Goal: Complete application form: Complete application form

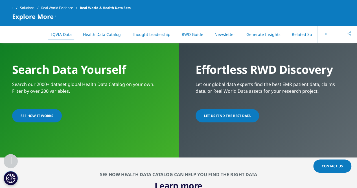
scroll to position [452, 0]
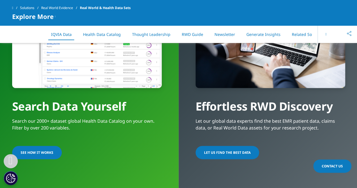
click at [32, 150] on span "SEE HOW IT WORKS" at bounding box center [37, 152] width 33 height 5
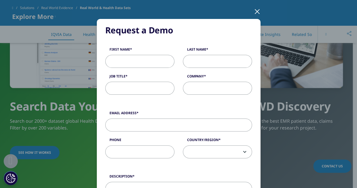
scroll to position [28, 0]
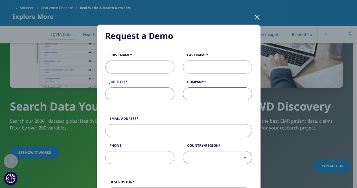
click at [205, 95] on input "Company" at bounding box center [217, 93] width 69 height 13
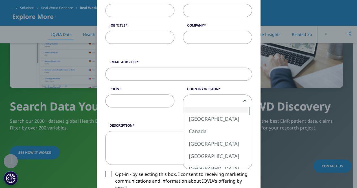
click at [223, 101] on span at bounding box center [217, 101] width 69 height 13
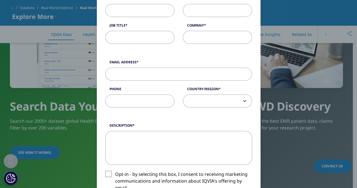
click at [43, 122] on div "Request a Demo Request a Demo First Name Last Name Job Title Company Email Addr…" at bounding box center [178, 133] width 333 height 437
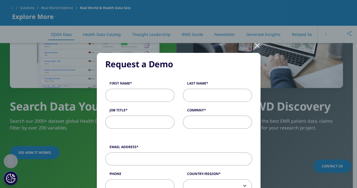
click at [254, 45] on div at bounding box center [257, 45] width 6 height 16
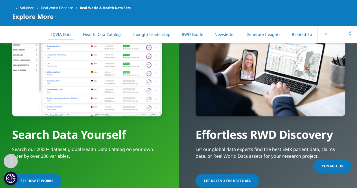
scroll to position [452, 0]
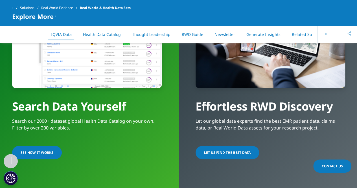
click at [225, 150] on span "LET US FIND THE BEST DATA​" at bounding box center [227, 152] width 47 height 5
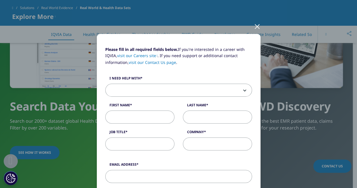
scroll to position [0, 0]
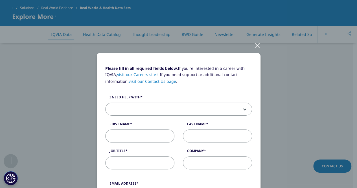
click at [257, 43] on div at bounding box center [257, 45] width 6 height 16
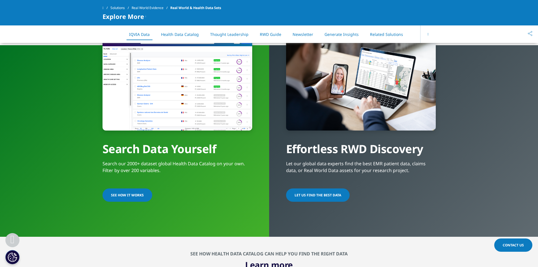
scroll to position [395, 0]
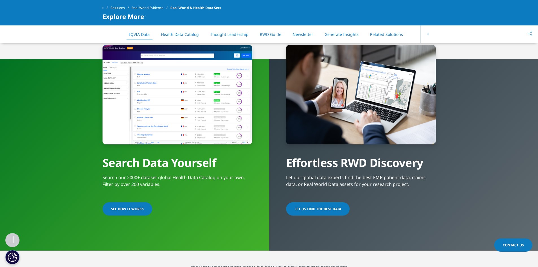
click at [330, 187] on span "LET US FIND THE BEST DATA​" at bounding box center [317, 208] width 47 height 5
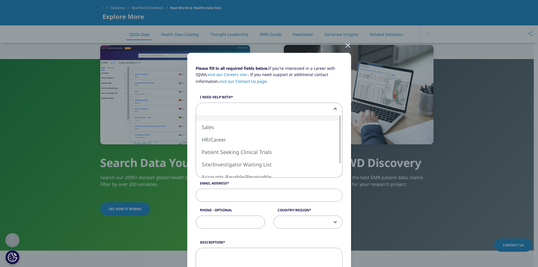
click at [334, 109] on b at bounding box center [334, 109] width 0 height 0
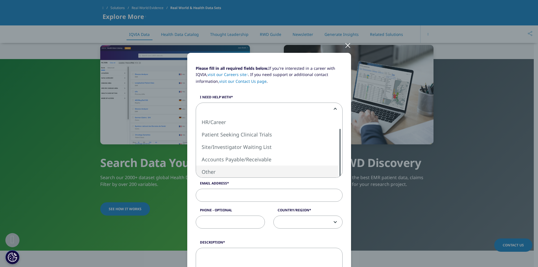
select select "Other"
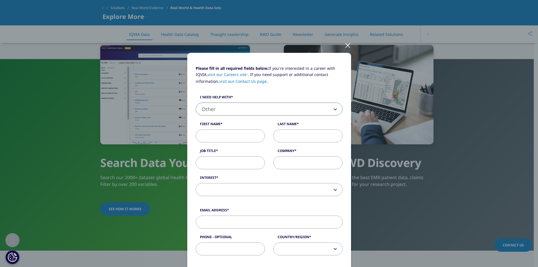
click at [234, 134] on input "First Name" at bounding box center [230, 135] width 69 height 13
type input "[PERSON_NAME]"
click at [301, 137] on input "Last Name" at bounding box center [307, 135] width 69 height 13
type input "[PERSON_NAME]"
click at [298, 158] on input "Company" at bounding box center [307, 162] width 69 height 13
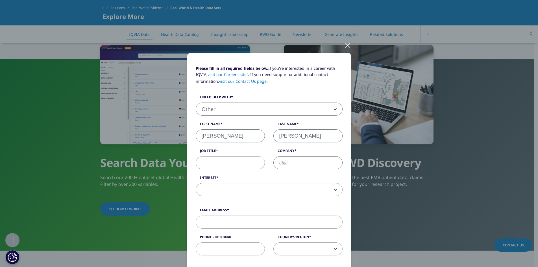
type input "J&J"
click at [217, 163] on input "Job Title" at bounding box center [230, 162] width 69 height 13
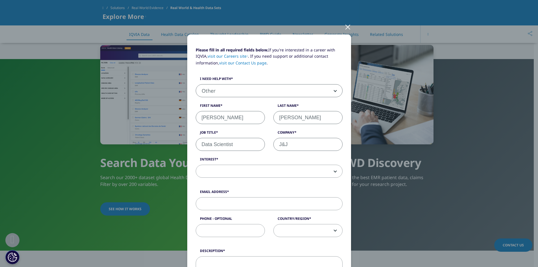
scroll to position [28, 0]
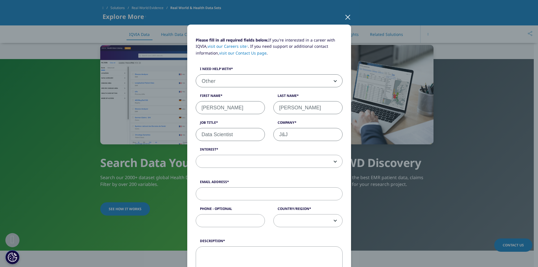
type input "Data Scientist"
click at [309, 164] on span at bounding box center [269, 161] width 146 height 13
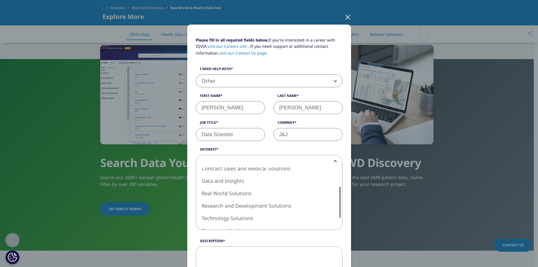
click at [340, 187] on div at bounding box center [340, 202] width 5 height 31
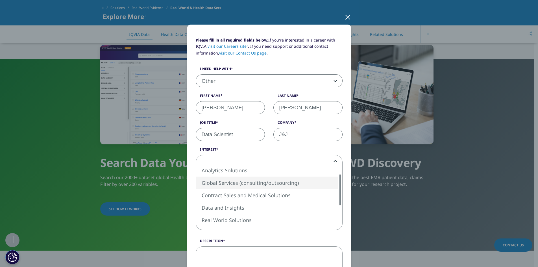
click at [338, 187] on div at bounding box center [340, 189] width 5 height 31
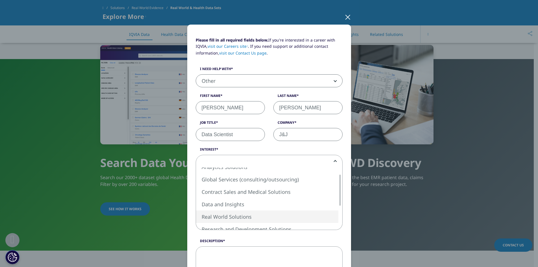
select select "Real World Solutions"
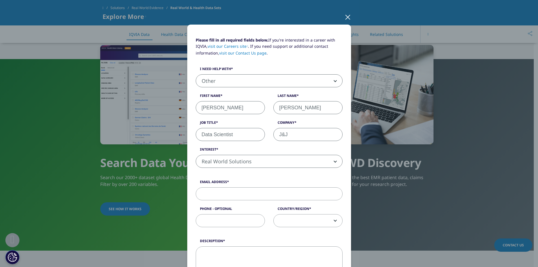
click at [254, 187] on input "Email Address" at bounding box center [269, 193] width 147 height 13
type input "k"
type input "j"
type input "k"
type input "[EMAIL_ADDRESS][DOMAIN_NAME]"
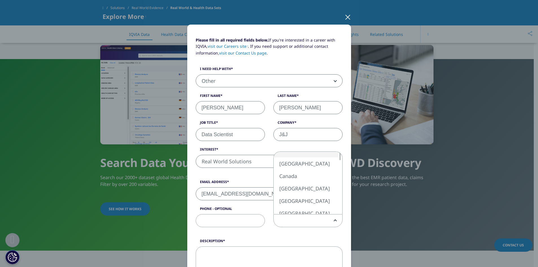
click at [320, 187] on span at bounding box center [308, 220] width 69 height 13
select select "[GEOGRAPHIC_DATA]"
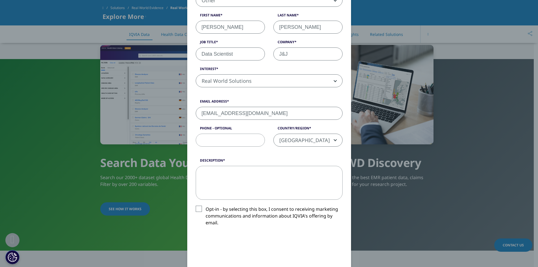
scroll to position [113, 0]
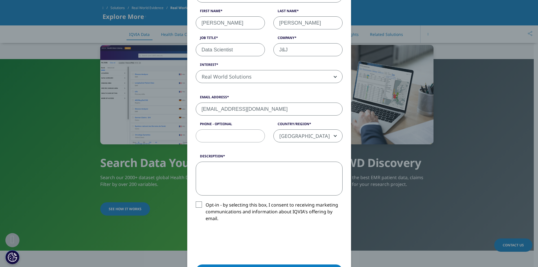
click at [287, 180] on textarea "Description" at bounding box center [269, 179] width 147 height 34
click at [217, 167] on textarea "Hi, I would like to" at bounding box center [269, 179] width 147 height 34
drag, startPoint x: 217, startPoint y: 168, endPoint x: 260, endPoint y: 166, distance: 43.3
click at [260, 166] on textarea "Hi, I would like to" at bounding box center [269, 179] width 147 height 34
click at [317, 180] on textarea "Hi, I am interested in learning more about the IQVIA Health Plan Claims dataset" at bounding box center [269, 179] width 147 height 34
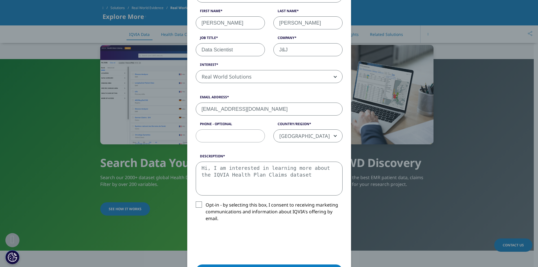
drag, startPoint x: 321, startPoint y: 179, endPoint x: 264, endPoint y: 168, distance: 58.1
click at [264, 168] on textarea "Hi, I am interested in learning more about the IQVIA Health Plan Claims dataset" at bounding box center [269, 179] width 147 height 34
click at [254, 176] on textarea "Hi, I am interested in [MEDICAL_DATA] datasets that" at bounding box center [269, 179] width 147 height 34
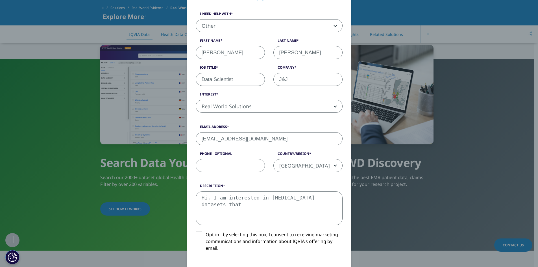
scroll to position [85, 0]
drag, startPoint x: 259, startPoint y: 209, endPoint x: 186, endPoint y: 193, distance: 75.6
click at [187, 187] on div "Please fill in all required fields below. If you're interested in a career with…" at bounding box center [269, 158] width 164 height 381
paste textarea "Dear IQVIA Team, I am reaching out to inquire about any data sources you may ha…"
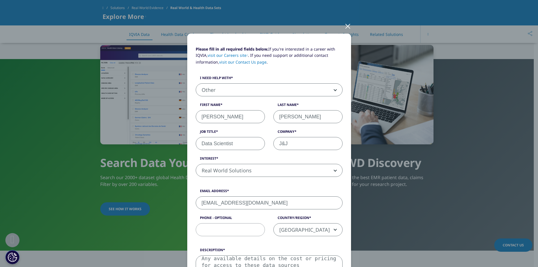
scroll to position [56, 0]
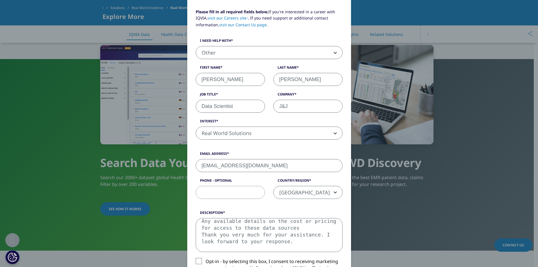
click at [269, 187] on textarea "Dear IQVIA Team, I am reaching out to inquire about any data sources you may ha…" at bounding box center [269, 235] width 147 height 34
drag, startPoint x: 227, startPoint y: 244, endPoint x: 197, endPoint y: 235, distance: 30.6
click at [197, 187] on textarea "Dear IQVIA Team, I am reaching out to inquire about any data sources you may ha…" at bounding box center [269, 235] width 147 height 34
drag, startPoint x: 318, startPoint y: 239, endPoint x: 197, endPoint y: 221, distance: 122.7
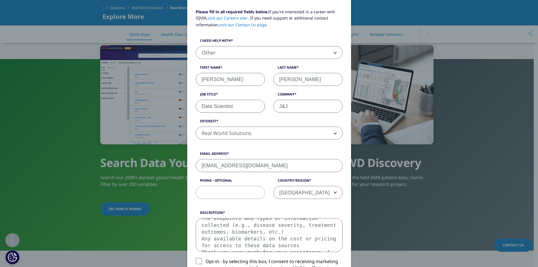
click at [197, 187] on textarea "Dear IQVIA Team, I am reaching out to inquire about any data sources you may ha…" at bounding box center [269, 235] width 147 height 34
click at [215, 187] on textarea "Dear IQVIA Team, I am reaching out to inquire about any data sources you may ha…" at bounding box center [269, 235] width 147 height 34
drag, startPoint x: 250, startPoint y: 226, endPoint x: 184, endPoint y: 229, distance: 66.1
click at [184, 187] on div "Please fill in all required fields below. If you're interested in a career with…" at bounding box center [268, 192] width 333 height 496
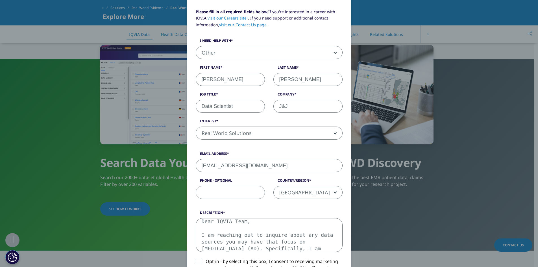
drag, startPoint x: 199, startPoint y: 235, endPoint x: 190, endPoint y: 220, distance: 17.2
click at [191, 187] on div "Description Dear IQVIA Team, I am reaching out to inquire about any data source…" at bounding box center [268, 231] width 155 height 42
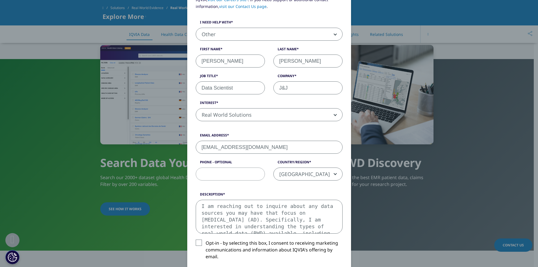
scroll to position [85, 0]
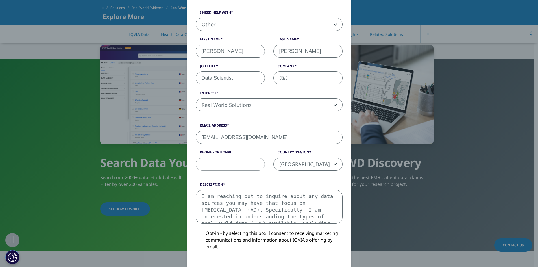
drag, startPoint x: 240, startPoint y: 201, endPoint x: 249, endPoint y: 205, distance: 9.1
click at [249, 187] on textarea "I am reaching out to inquire about any data sources you may have that focus on …" at bounding box center [269, 207] width 147 height 34
click at [233, 187] on textarea "I am reaching out to inquire about any data sources you may have that focus on …" at bounding box center [269, 207] width 147 height 34
click at [226, 187] on textarea "I am reaching out to inquire about any data sources you may have that focus on …" at bounding box center [269, 207] width 147 height 34
click at [265, 187] on textarea "I am reaching out to inquire about any data sources you may have that focus on …" at bounding box center [269, 207] width 147 height 34
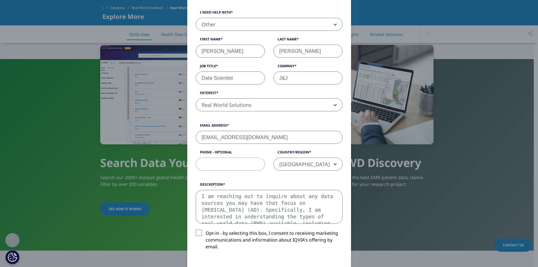
click at [309, 187] on textarea "I am reaching out to inquire about any data sources you may have that focus on …" at bounding box center [269, 207] width 147 height 34
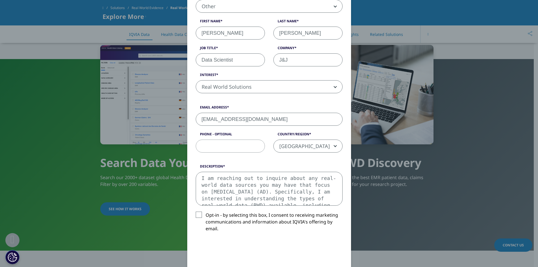
scroll to position [113, 0]
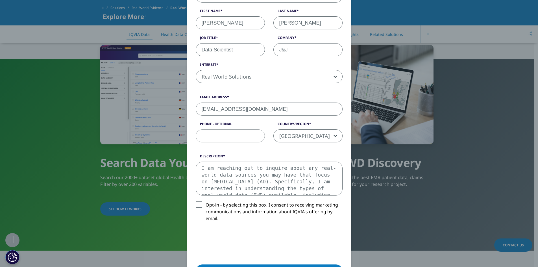
drag, startPoint x: 243, startPoint y: 188, endPoint x: 261, endPoint y: 193, distance: 17.9
click at [261, 187] on textarea "I am reaching out to inquire about any real-world data sources you may have tha…" at bounding box center [269, 179] width 147 height 34
drag, startPoint x: 254, startPoint y: 189, endPoint x: 226, endPoint y: 190, distance: 27.4
click at [254, 187] on textarea "I am reaching out to inquire about any real-world data sources you may have tha…" at bounding box center [269, 179] width 147 height 34
drag, startPoint x: 266, startPoint y: 181, endPoint x: 315, endPoint y: 192, distance: 50.1
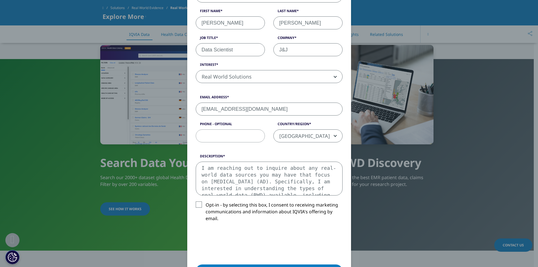
click at [315, 187] on textarea "I am reaching out to inquire about any real-world data sources you may have tha…" at bounding box center [269, 179] width 147 height 34
drag, startPoint x: 298, startPoint y: 189, endPoint x: 270, endPoint y: 180, distance: 28.7
click at [270, 180] on textarea "I am reaching out to inquire about any real-world data sources you may have tha…" at bounding box center [269, 179] width 147 height 34
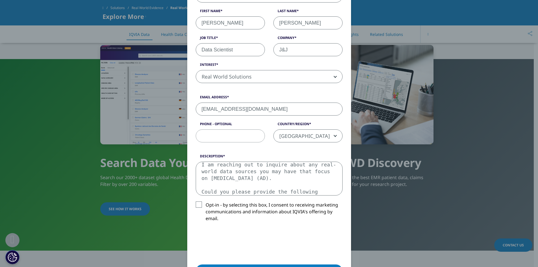
scroll to position [10, 0]
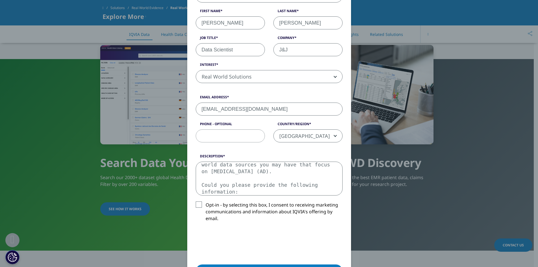
click at [268, 175] on textarea "I am reaching out to inquire about any real-world data sources you may have tha…" at bounding box center [269, 179] width 147 height 34
click at [272, 187] on textarea "I am reaching out to inquire about any real-world data sources you may have tha…" at bounding box center [269, 179] width 147 height 34
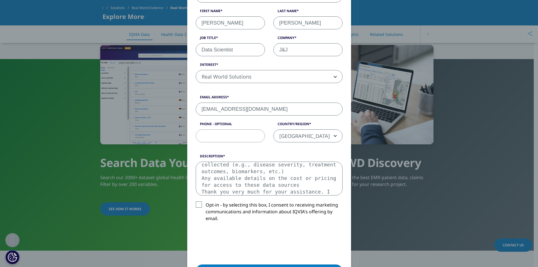
type textarea "I am reaching out to inquire about any real-world data sources you may have tha…"
click at [305, 180] on textarea "I am reaching out to inquire about any real-world data sources you may have tha…" at bounding box center [269, 179] width 147 height 34
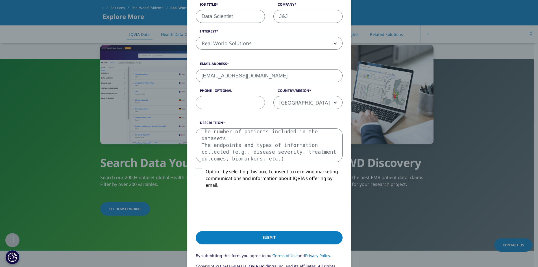
scroll to position [198, 0]
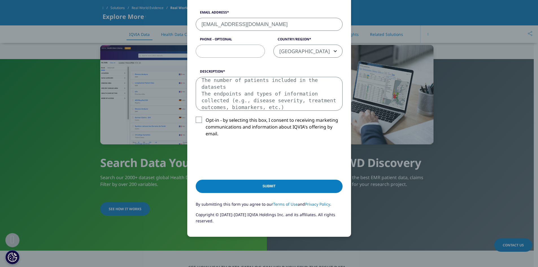
click at [285, 186] on input "Submit" at bounding box center [269, 186] width 147 height 13
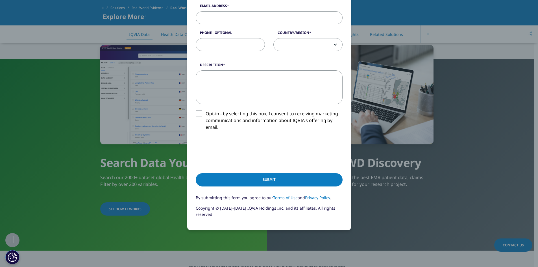
scroll to position [180, 0]
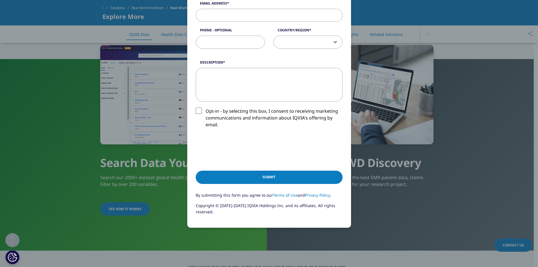
click at [357, 148] on div "Please fill in all required fields below. If you're interested in a career with…" at bounding box center [269, 133] width 538 height 267
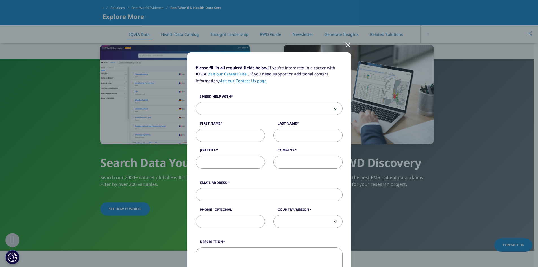
scroll to position [0, 0]
click at [344, 44] on div at bounding box center [347, 45] width 6 height 16
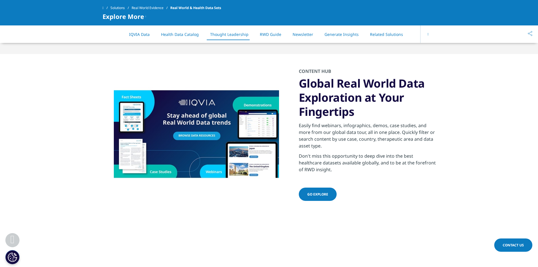
scroll to position [819, 0]
